Goal: Use online tool/utility: Use online tool/utility

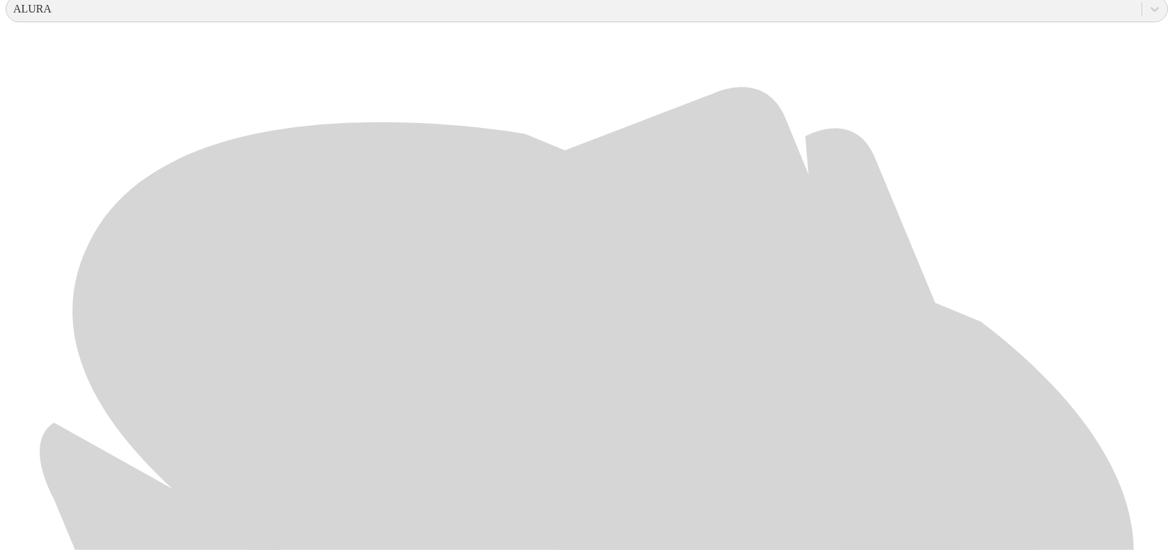
scroll to position [609, 0]
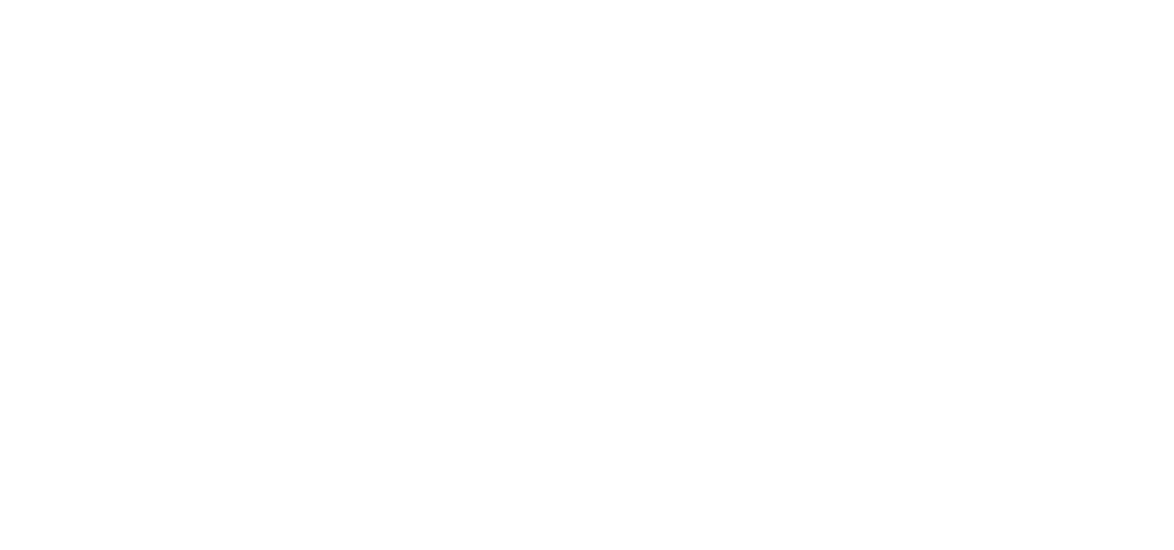
scroll to position [0, 0]
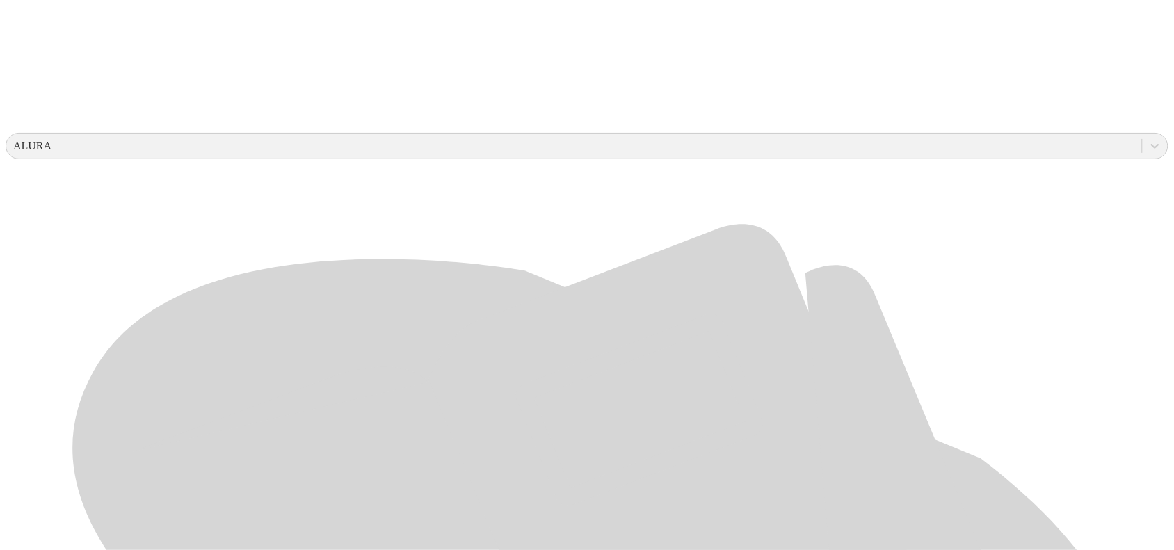
scroll to position [435, 0]
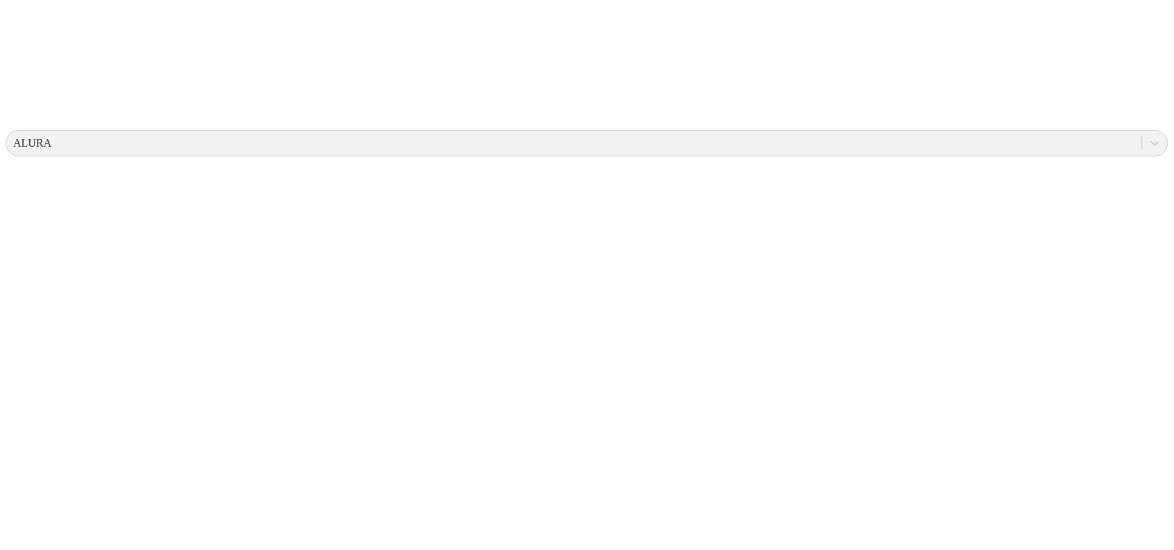
scroll to position [0, 0]
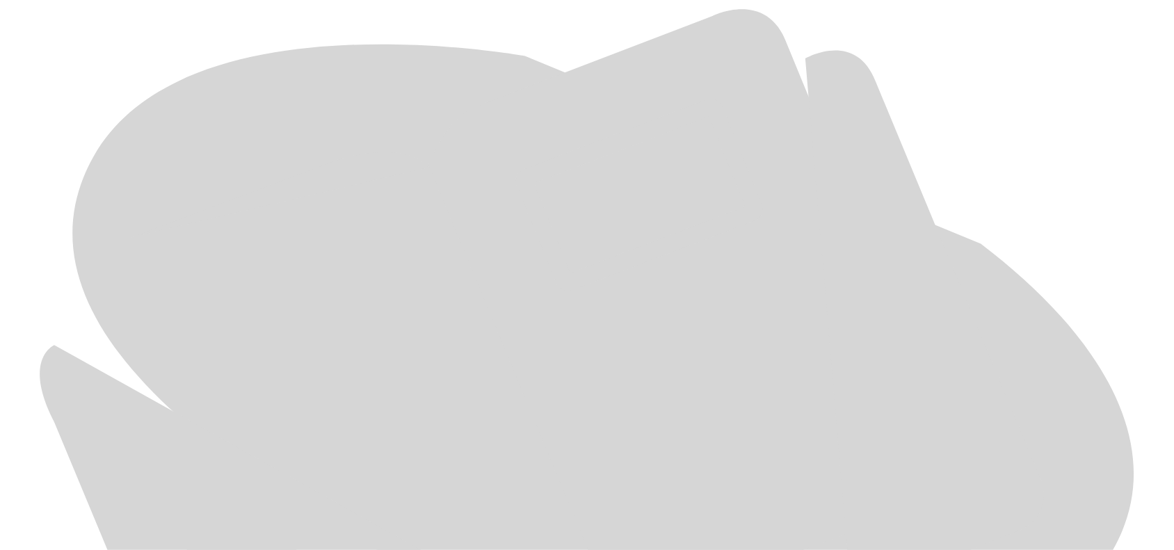
scroll to position [657, 0]
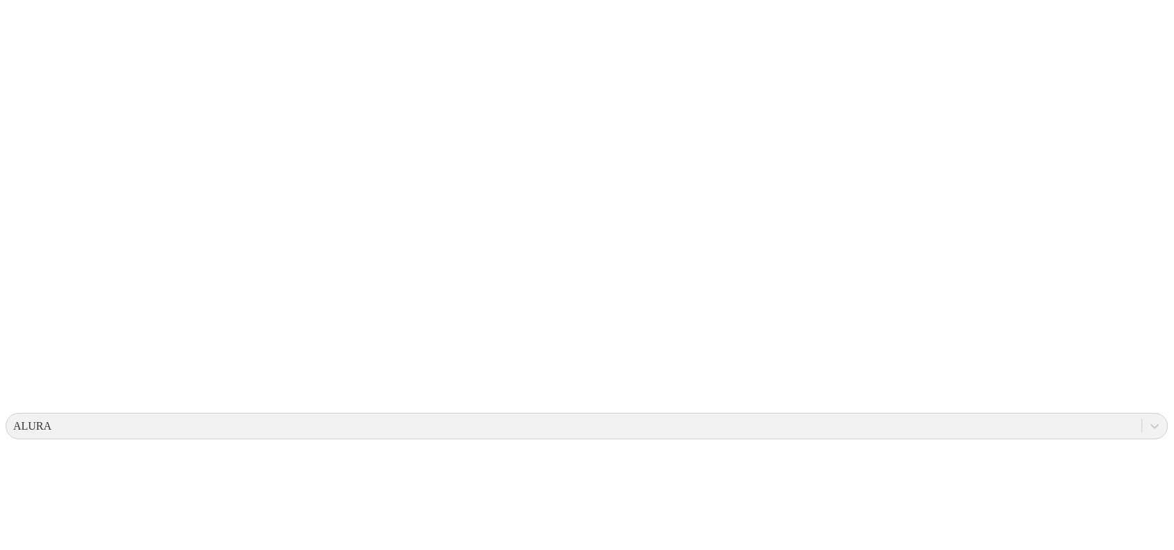
scroll to position [0, 0]
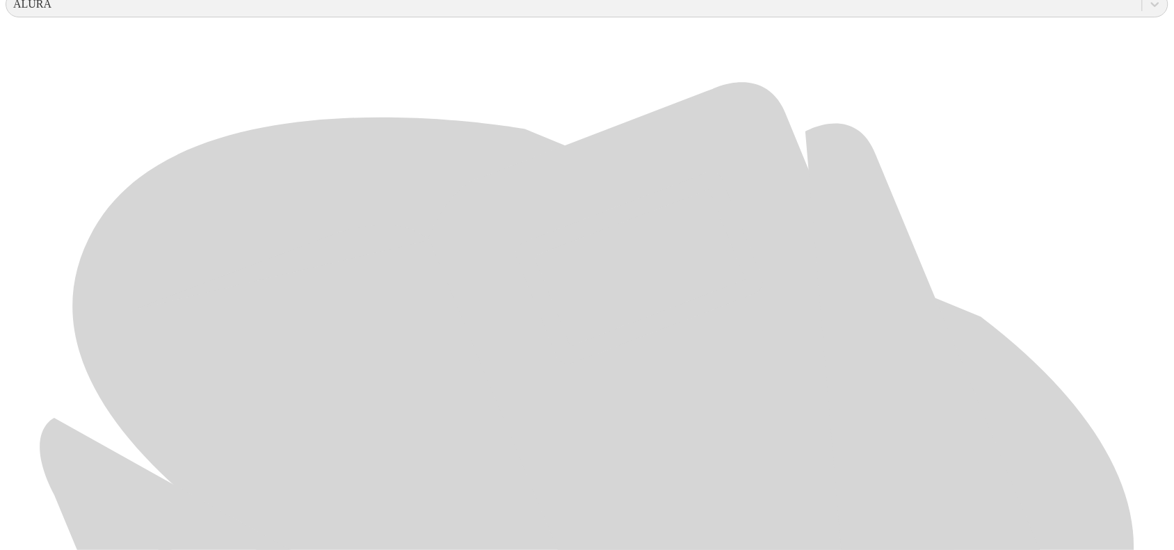
scroll to position [657, 0]
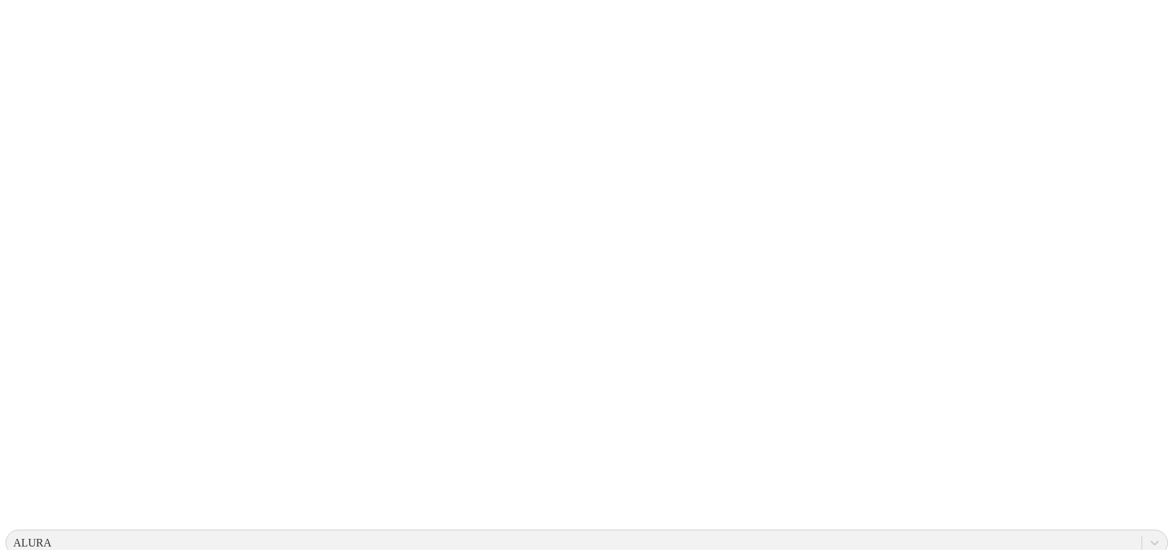
scroll to position [0, 0]
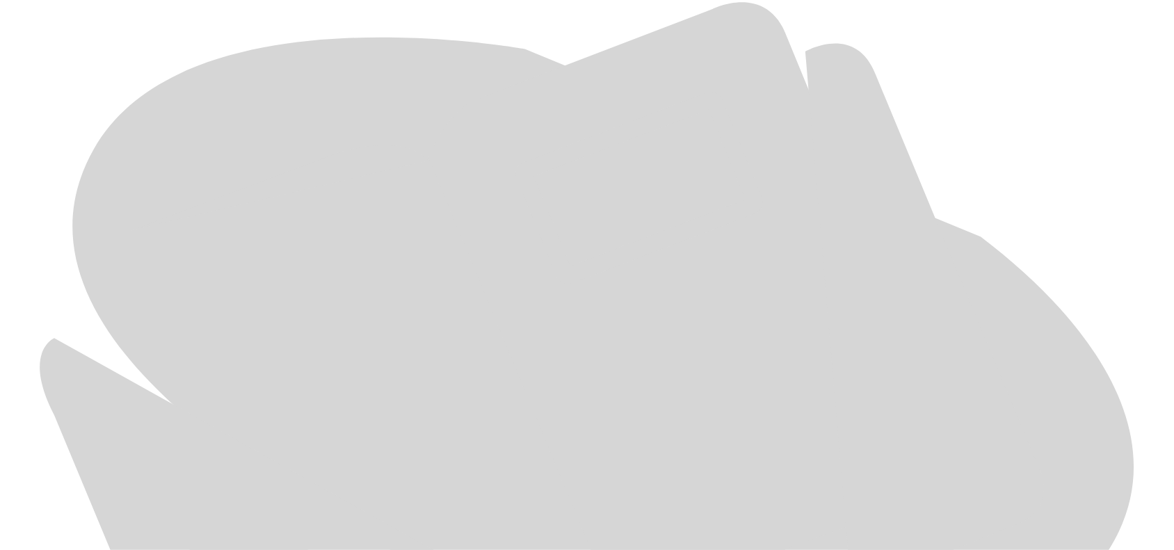
scroll to position [657, 0]
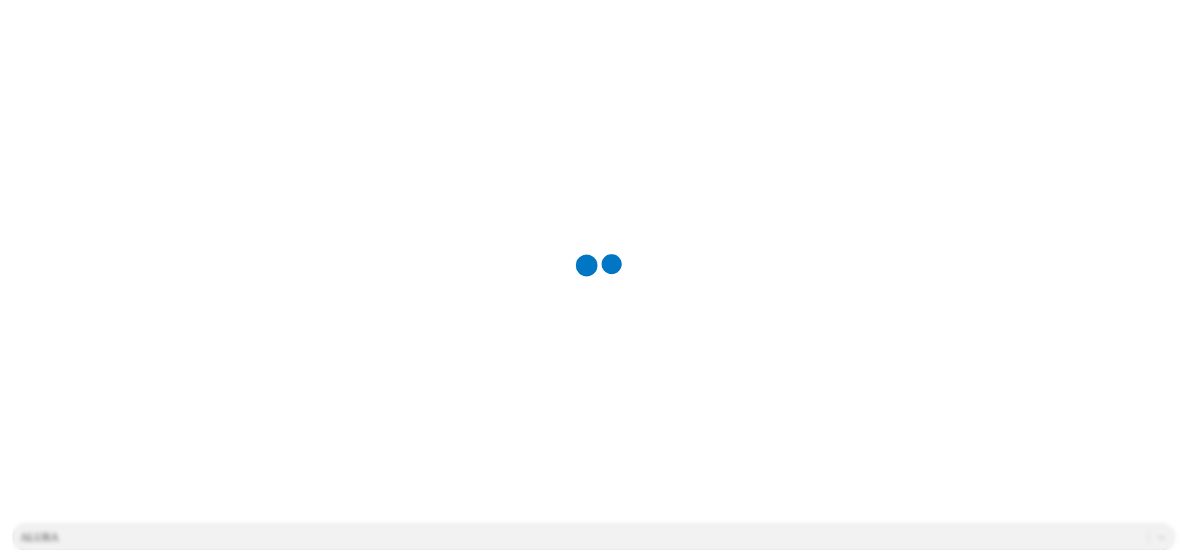
scroll to position [0, 0]
